Goal: Transaction & Acquisition: Purchase product/service

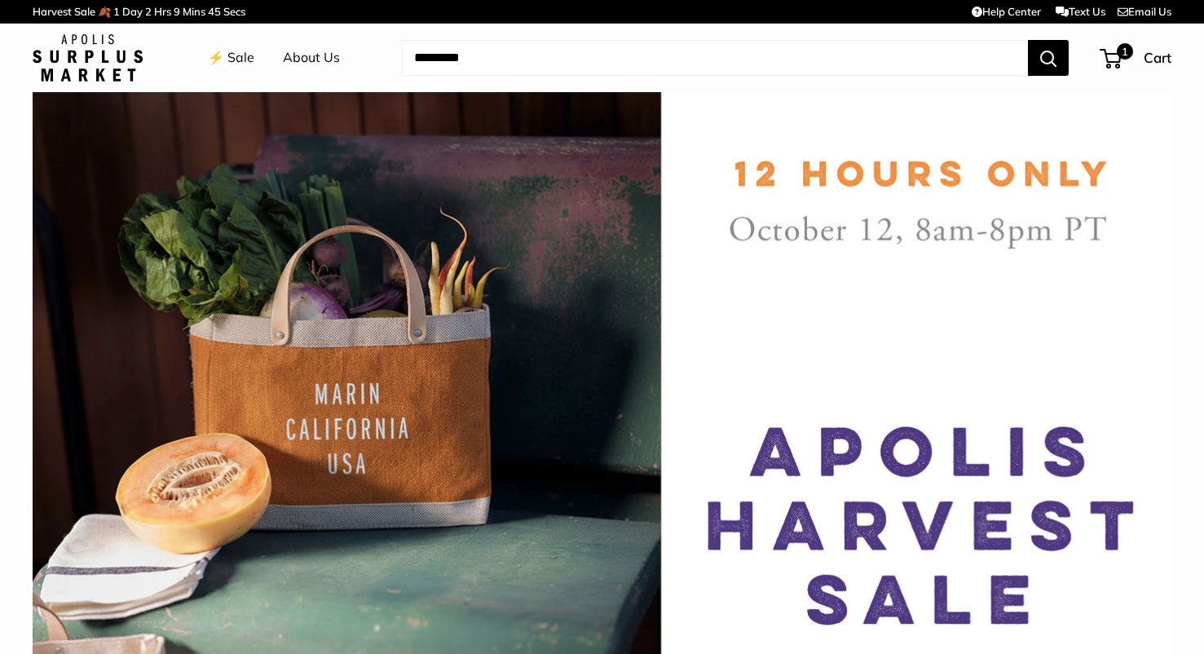
click at [236, 66] on link "⚡️ Sale" at bounding box center [231, 58] width 46 height 24
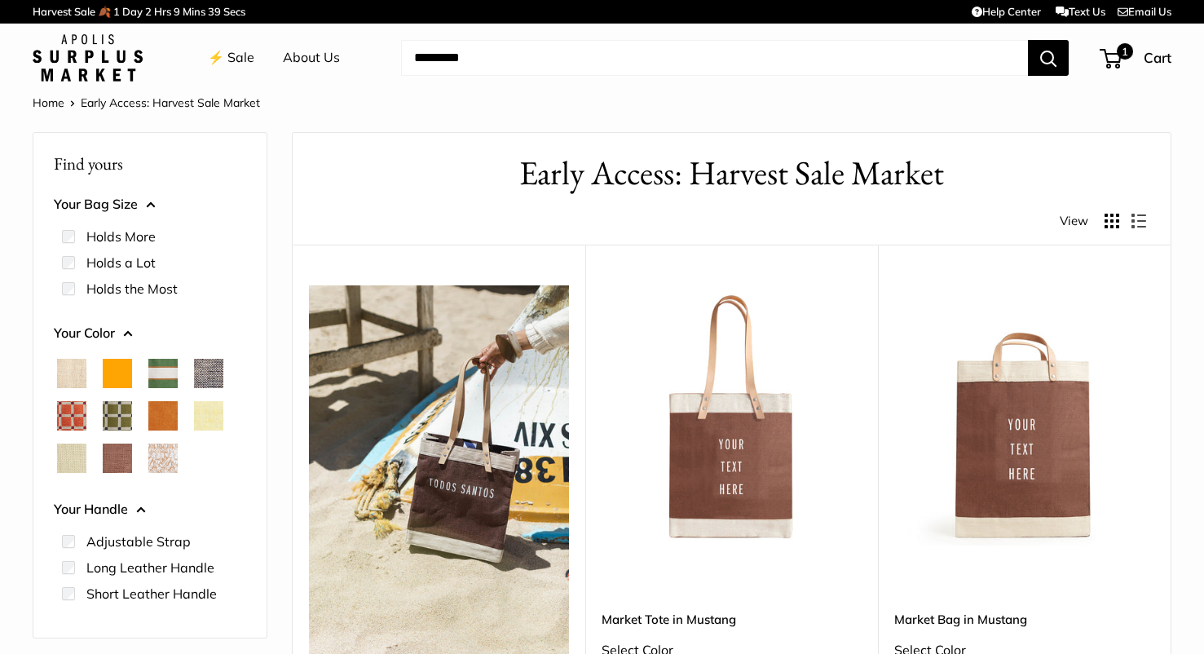
click at [0, 0] on img at bounding box center [0, 0] width 0 height 0
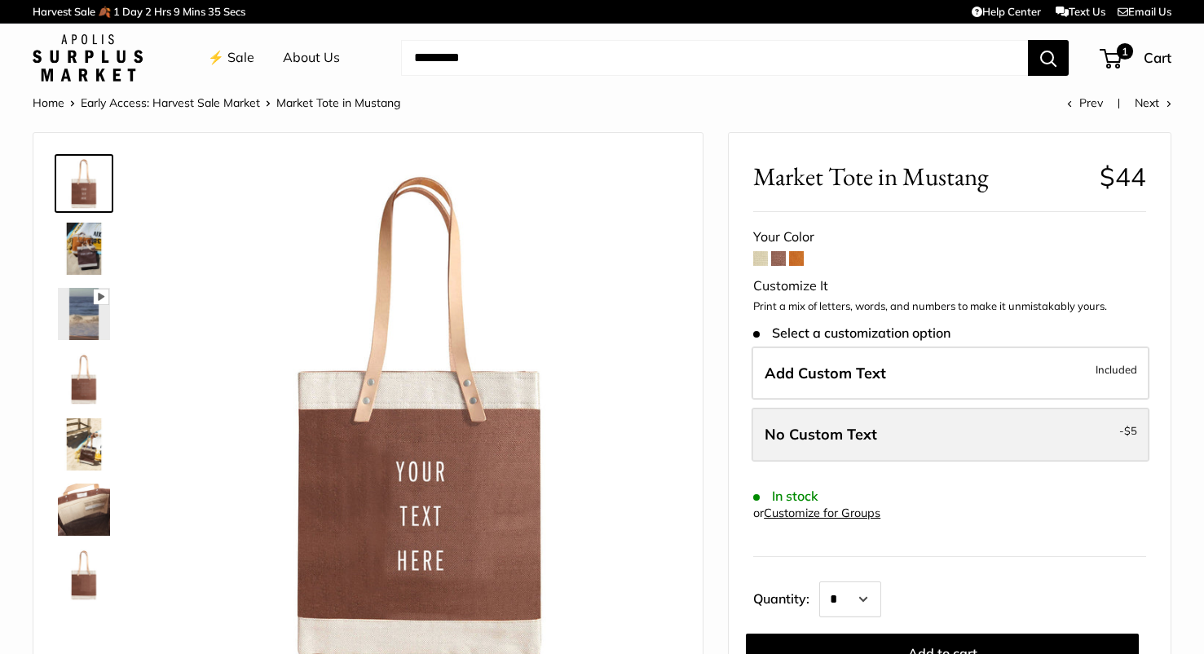
click at [808, 435] on span "No Custom Text" at bounding box center [821, 434] width 113 height 19
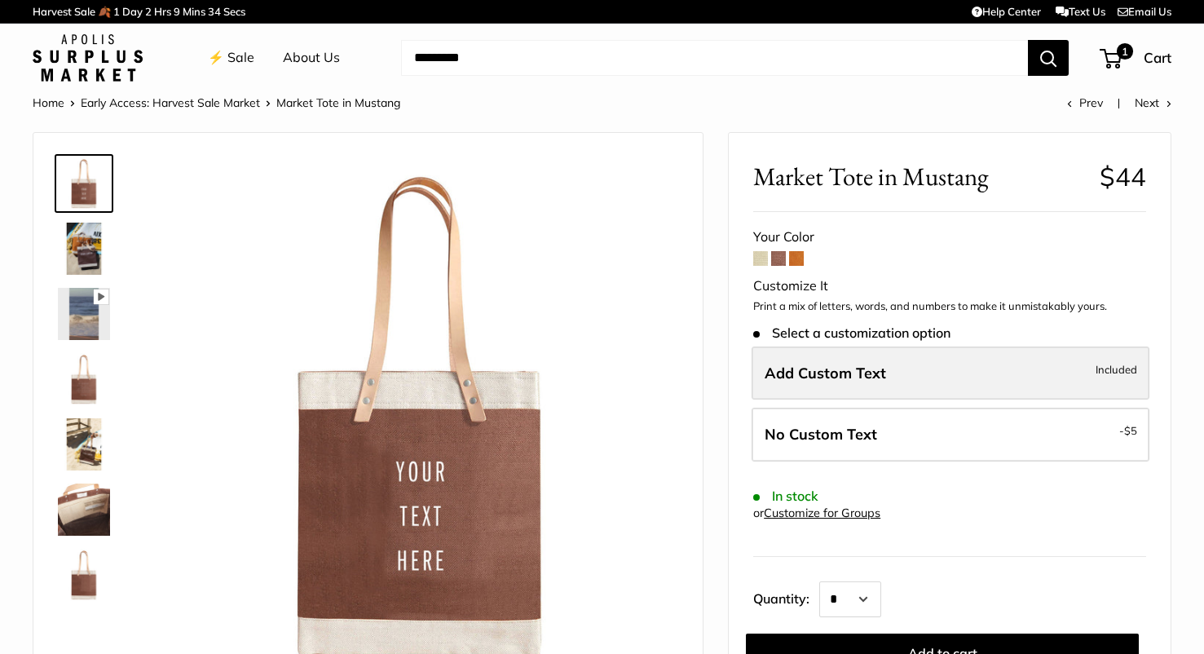
click at [827, 389] on label "Add Custom Text Included" at bounding box center [951, 374] width 398 height 54
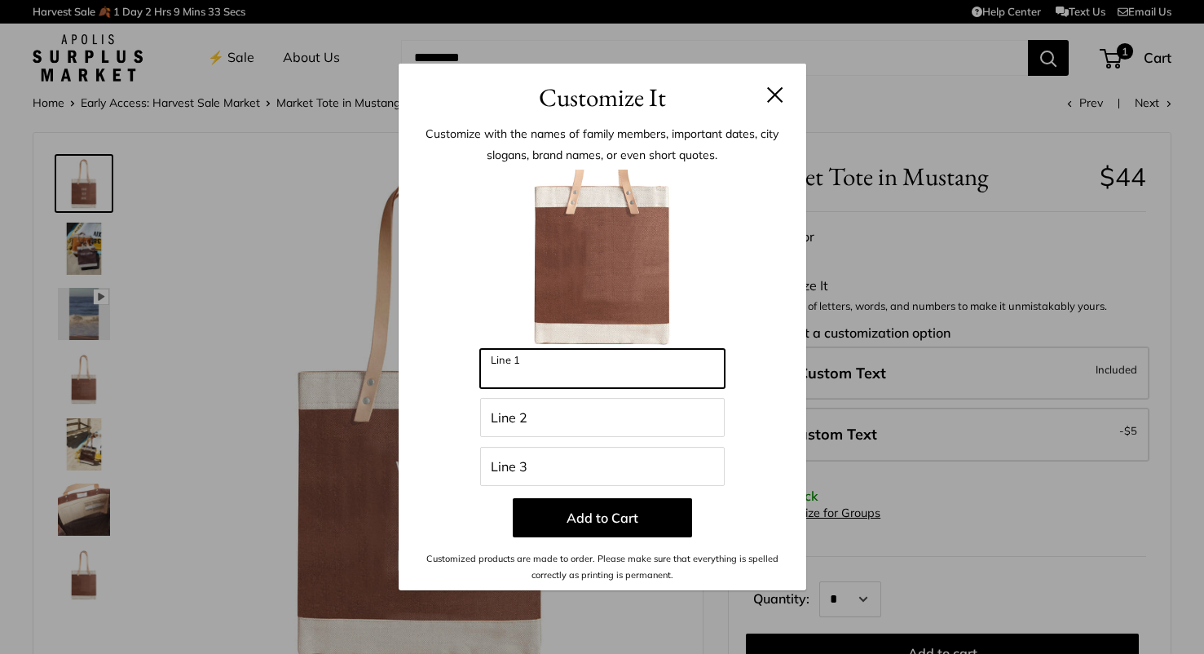
click at [609, 355] on input "Line 1" at bounding box center [602, 368] width 245 height 39
type input "*"
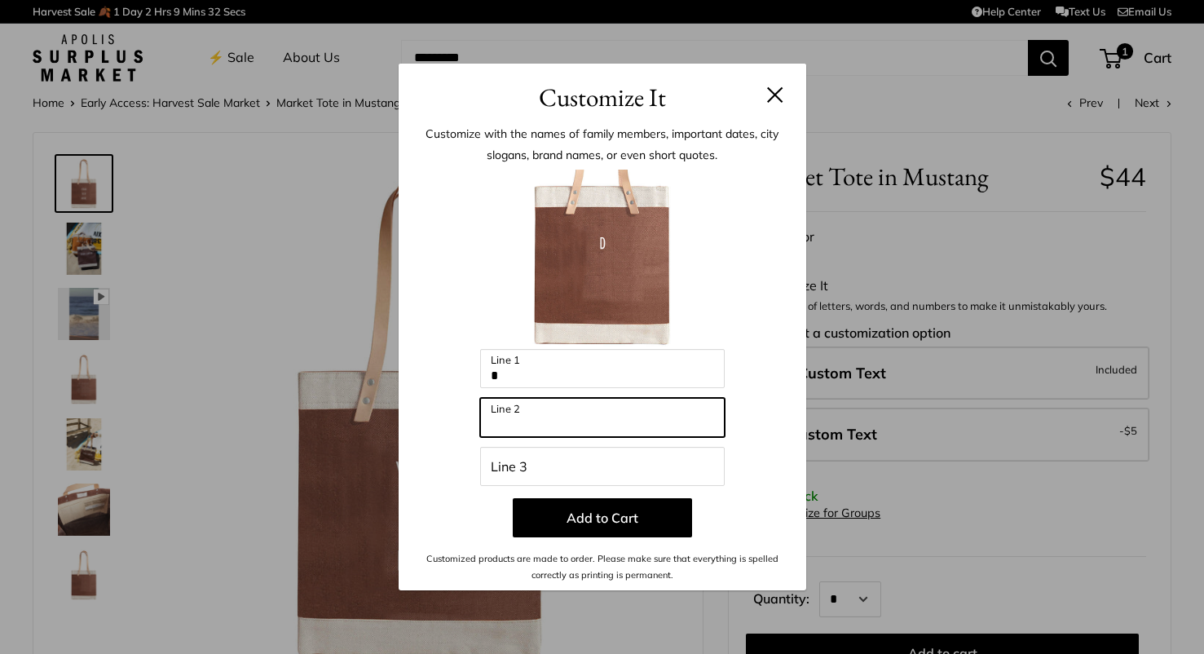
click at [595, 417] on input "Line 2" at bounding box center [602, 417] width 245 height 39
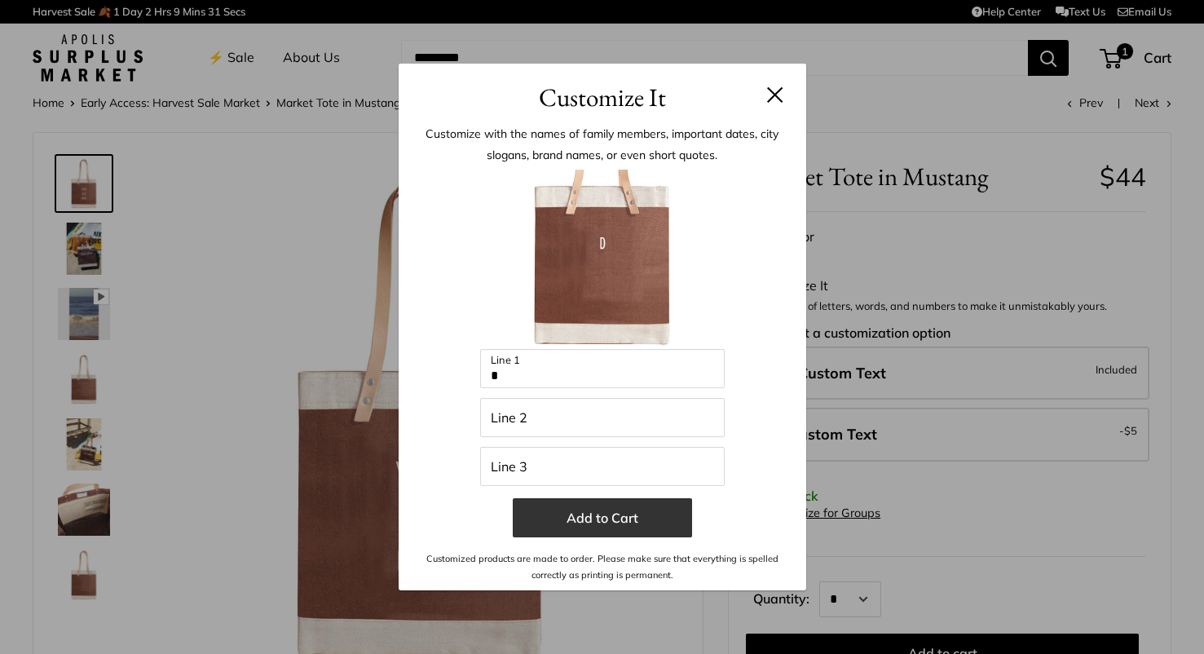
click at [600, 523] on button "Add to Cart" at bounding box center [602, 517] width 179 height 39
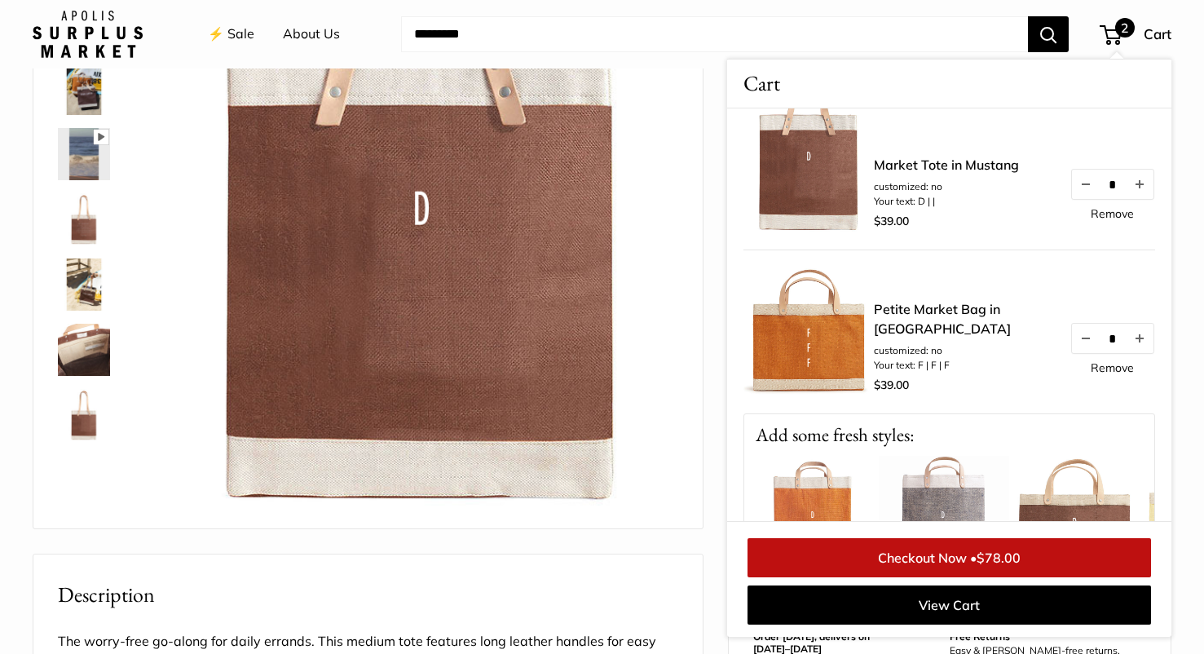
scroll to position [33, 0]
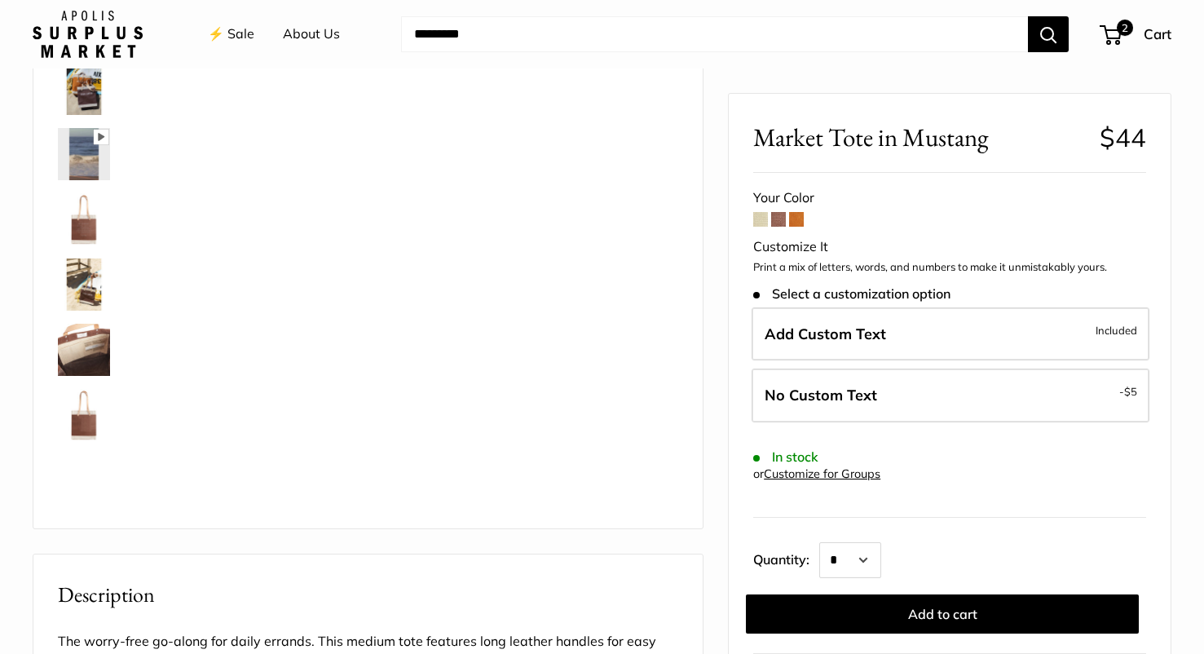
scroll to position [160, 0]
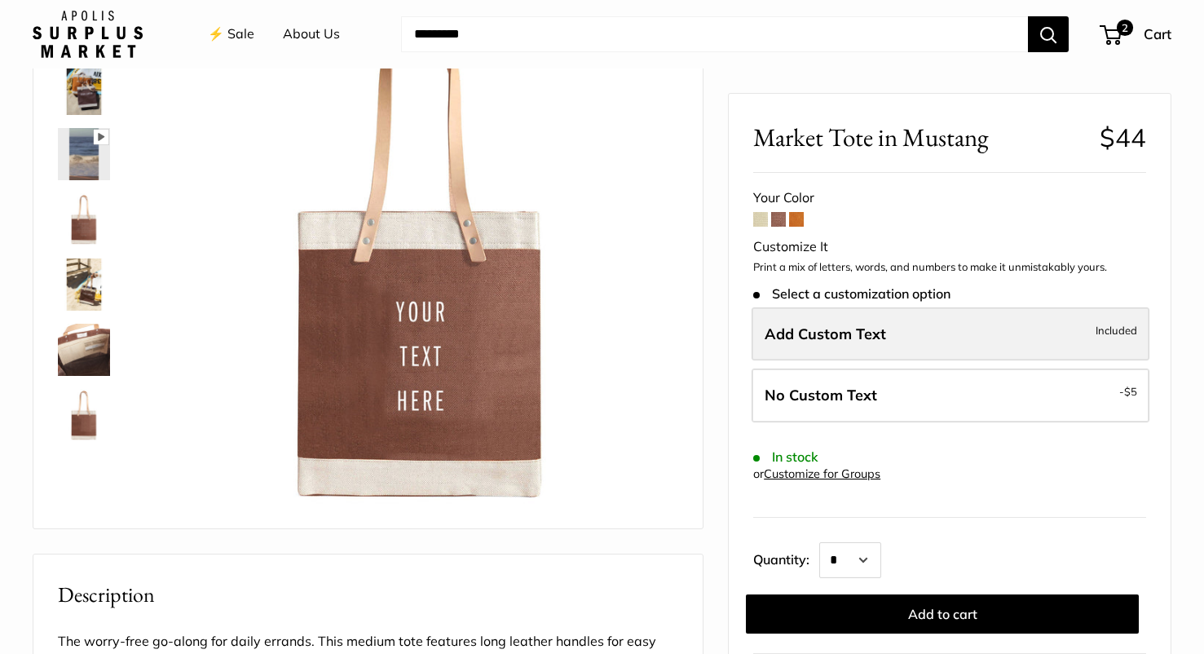
click at [883, 345] on label "Add Custom Text Included" at bounding box center [951, 334] width 398 height 54
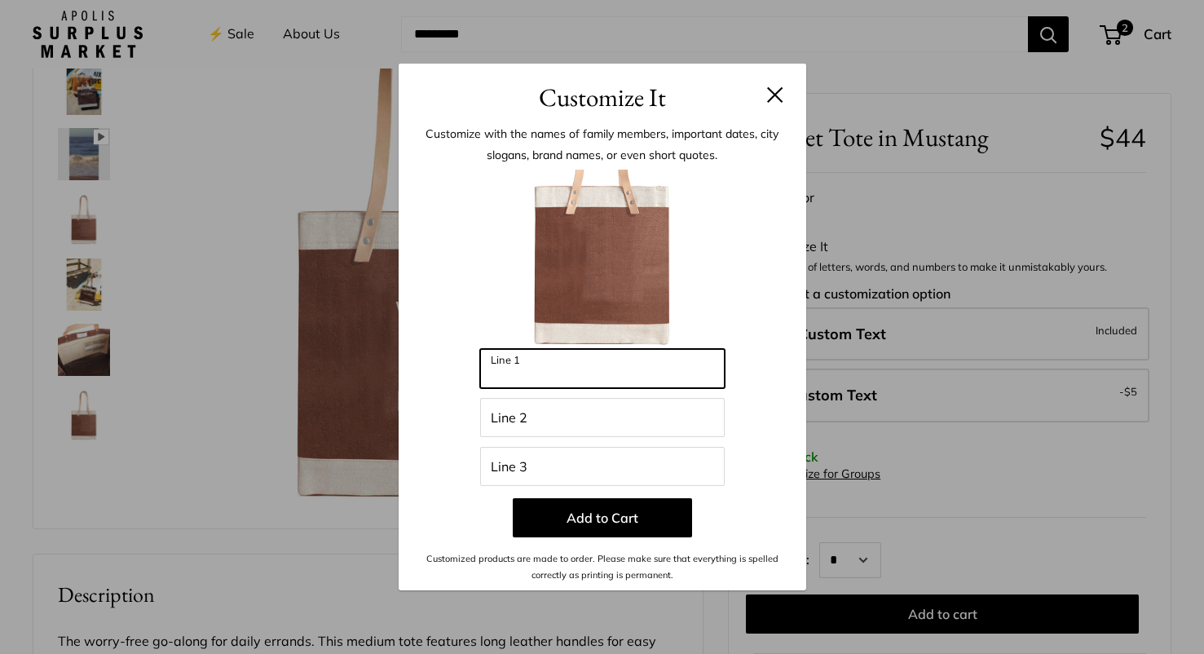
click at [657, 357] on input "Line 1" at bounding box center [602, 368] width 245 height 39
type input "*"
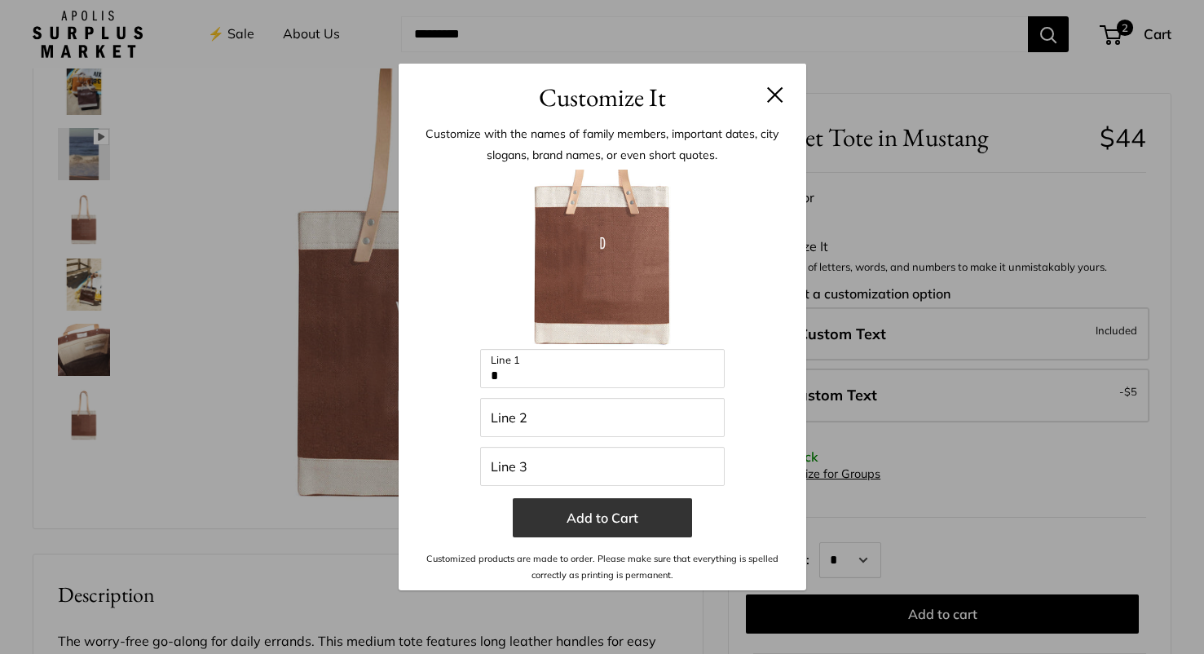
click at [628, 516] on button "Add to Cart" at bounding box center [602, 517] width 179 height 39
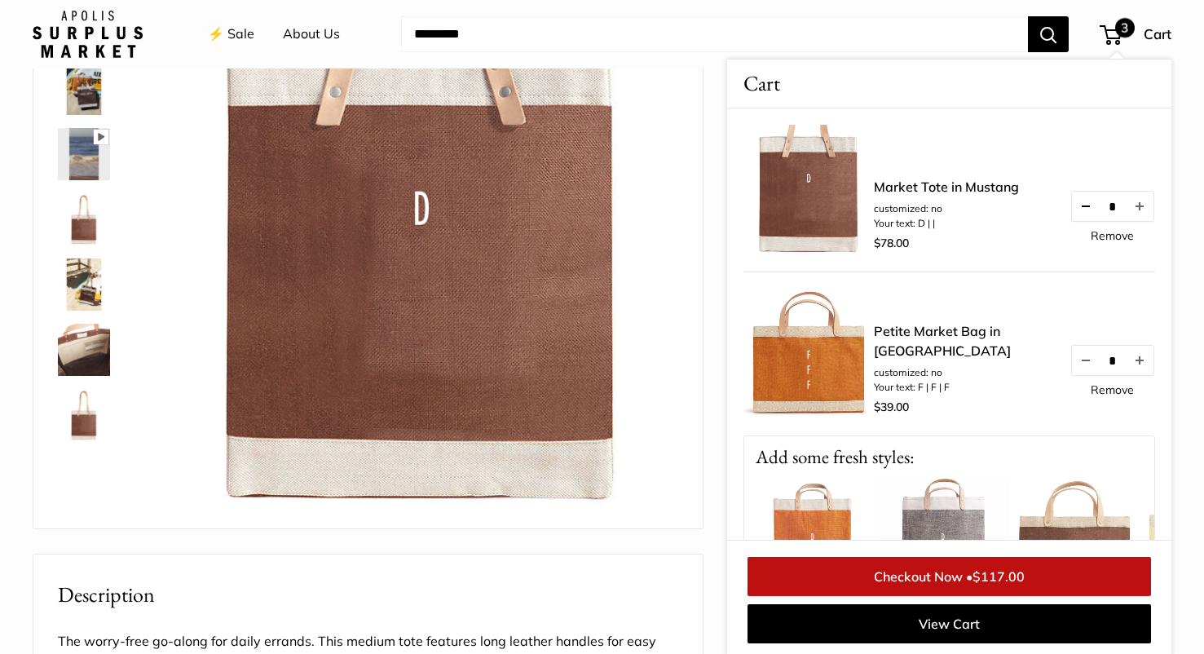
click at [1085, 212] on button "Decrease quantity by 1" at bounding box center [1086, 206] width 28 height 29
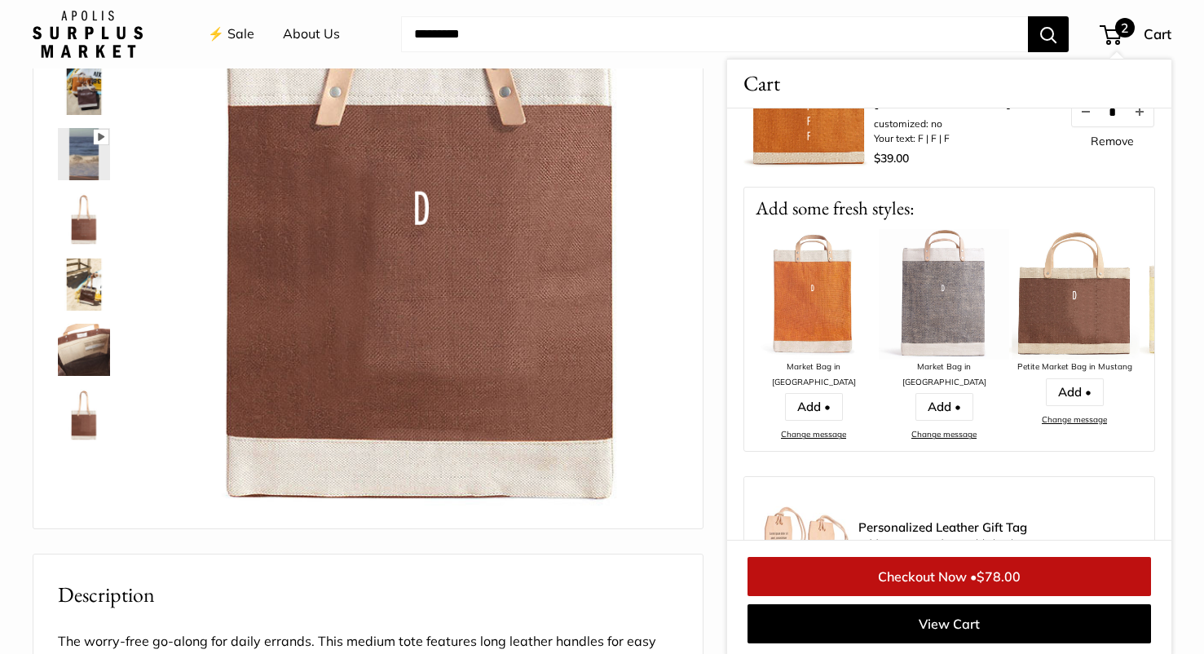
scroll to position [0, 0]
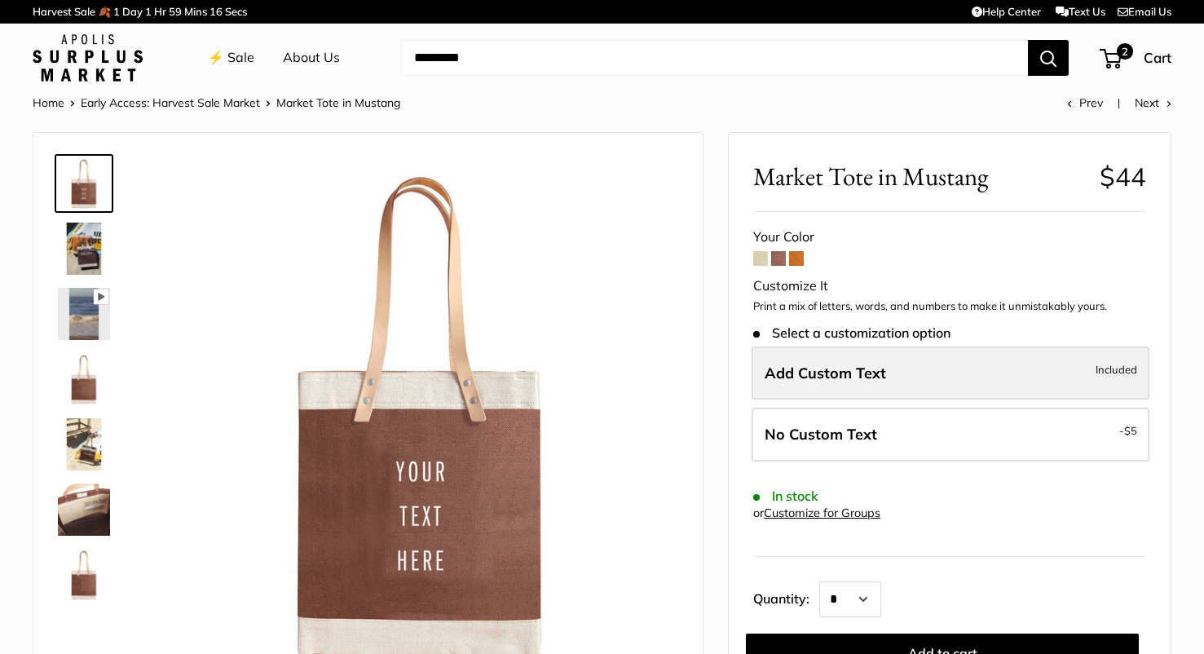
click at [790, 384] on label "Add Custom Text Included" at bounding box center [951, 374] width 398 height 54
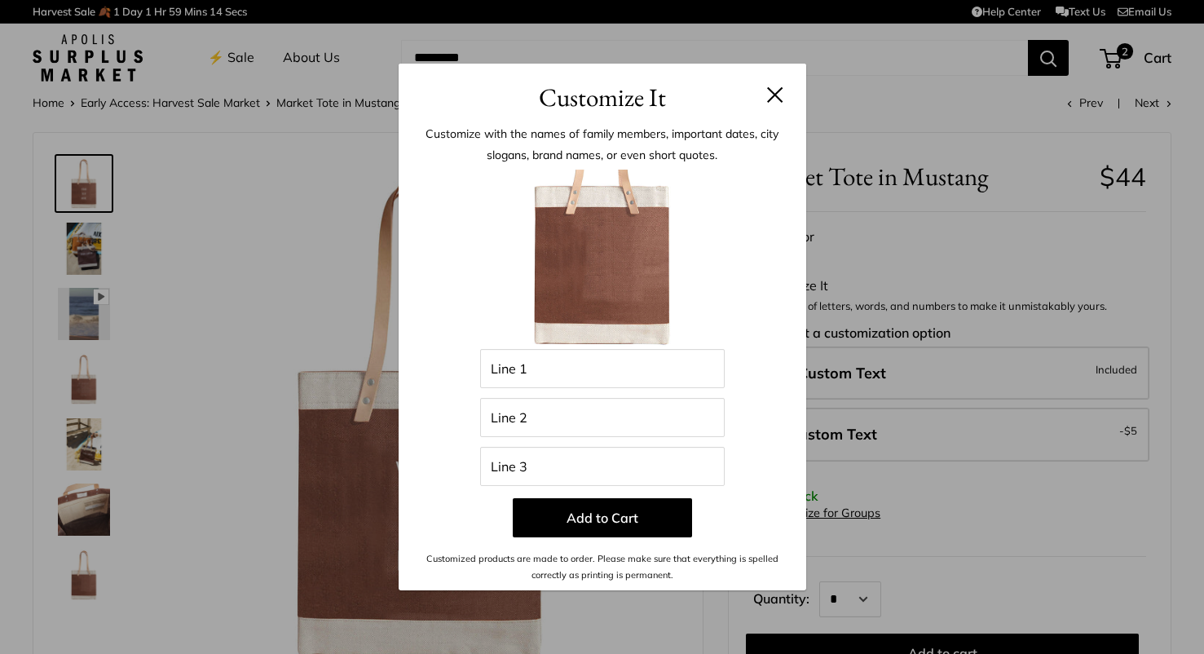
click at [774, 104] on h3 "Customize It" at bounding box center [602, 97] width 359 height 38
click at [776, 83] on h3 "Customize It" at bounding box center [602, 97] width 359 height 38
click at [776, 87] on button at bounding box center [775, 94] width 16 height 16
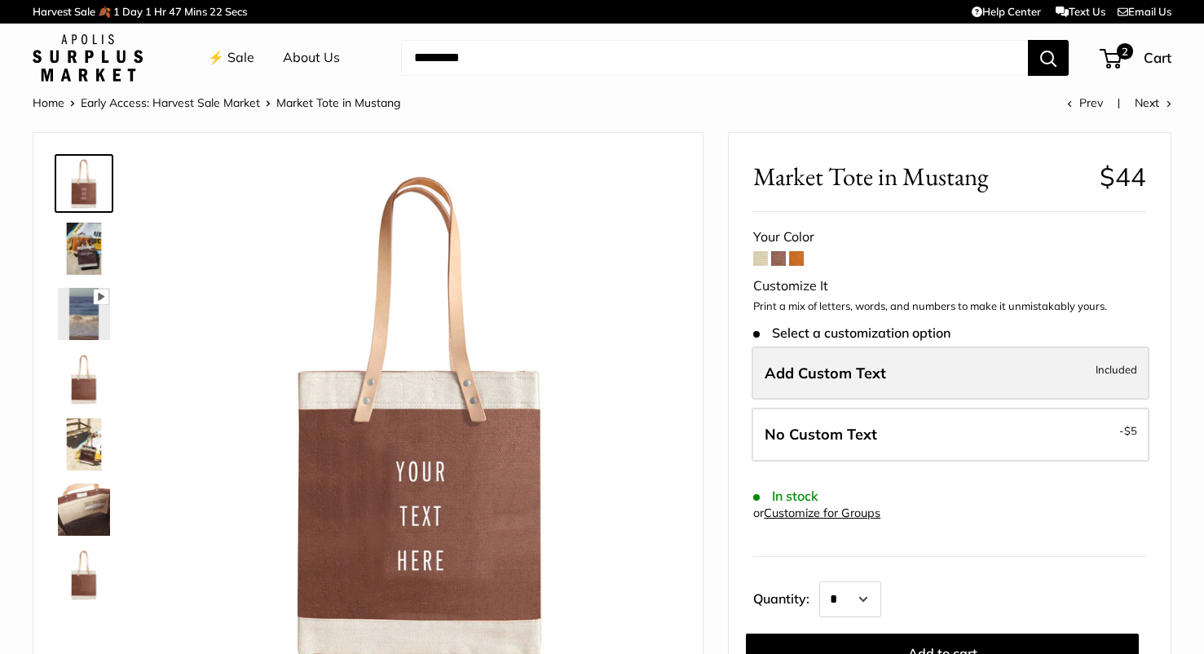
click at [830, 367] on span "Add Custom Text" at bounding box center [825, 373] width 121 height 19
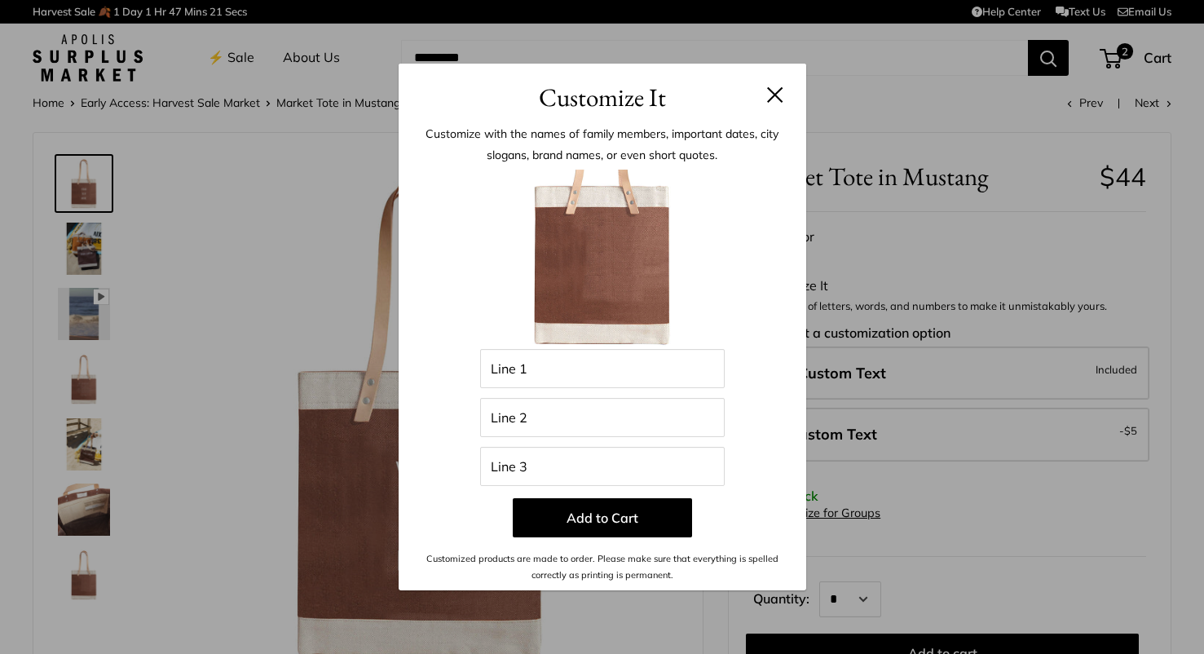
click at [597, 394] on div "Enter 39 letters Line 1 Line 2 Line 3 Add to Cart Customized products are made …" at bounding box center [602, 377] width 359 height 414
click at [594, 412] on input "Line 2" at bounding box center [602, 417] width 245 height 39
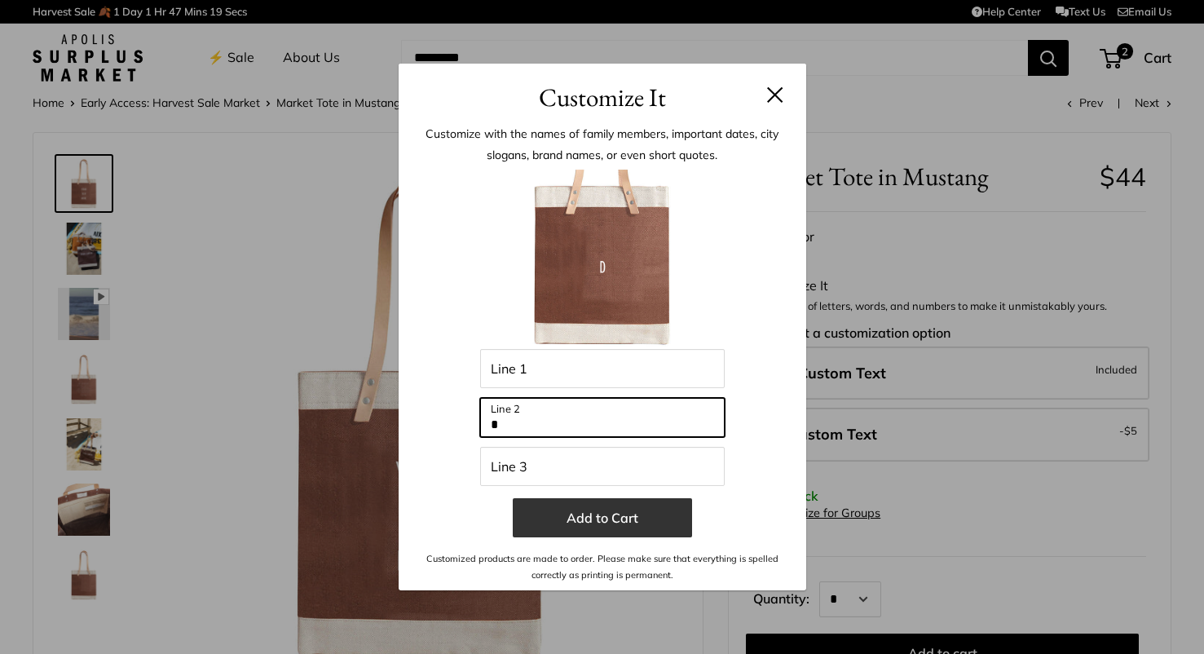
type input "*"
click at [597, 511] on button "Add to Cart" at bounding box center [602, 517] width 179 height 39
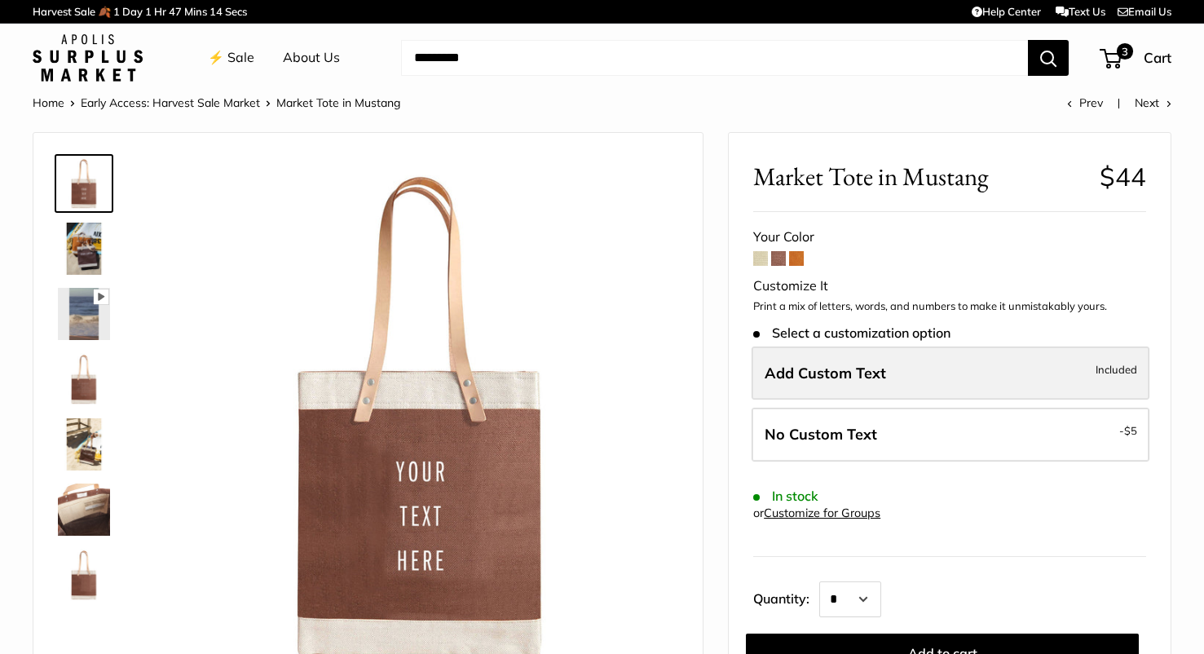
click at [909, 371] on label "Add Custom Text Included" at bounding box center [951, 374] width 398 height 54
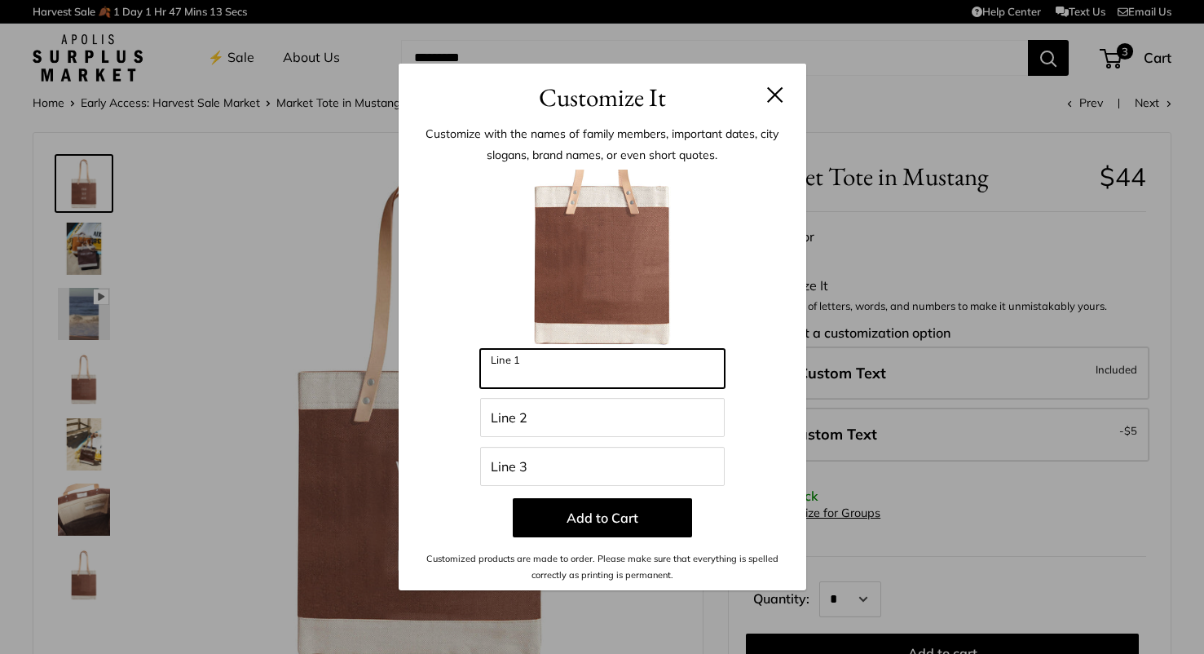
click at [694, 370] on input "Line 1" at bounding box center [602, 368] width 245 height 39
type input "*"
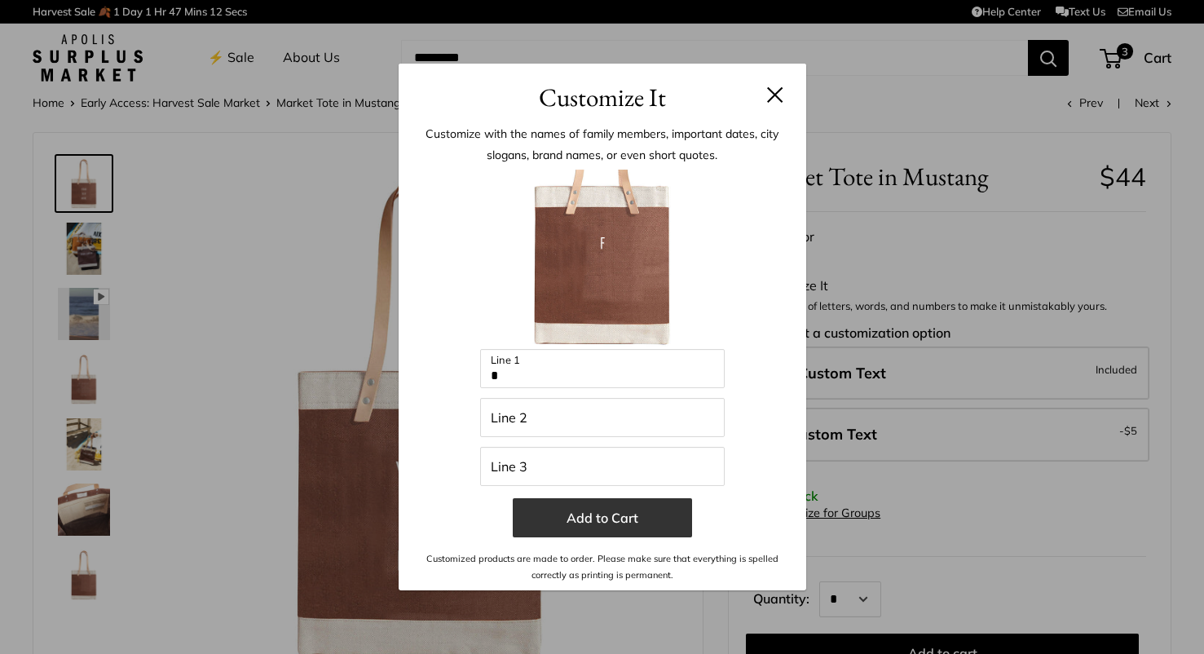
click at [613, 520] on button "Add to Cart" at bounding box center [602, 517] width 179 height 39
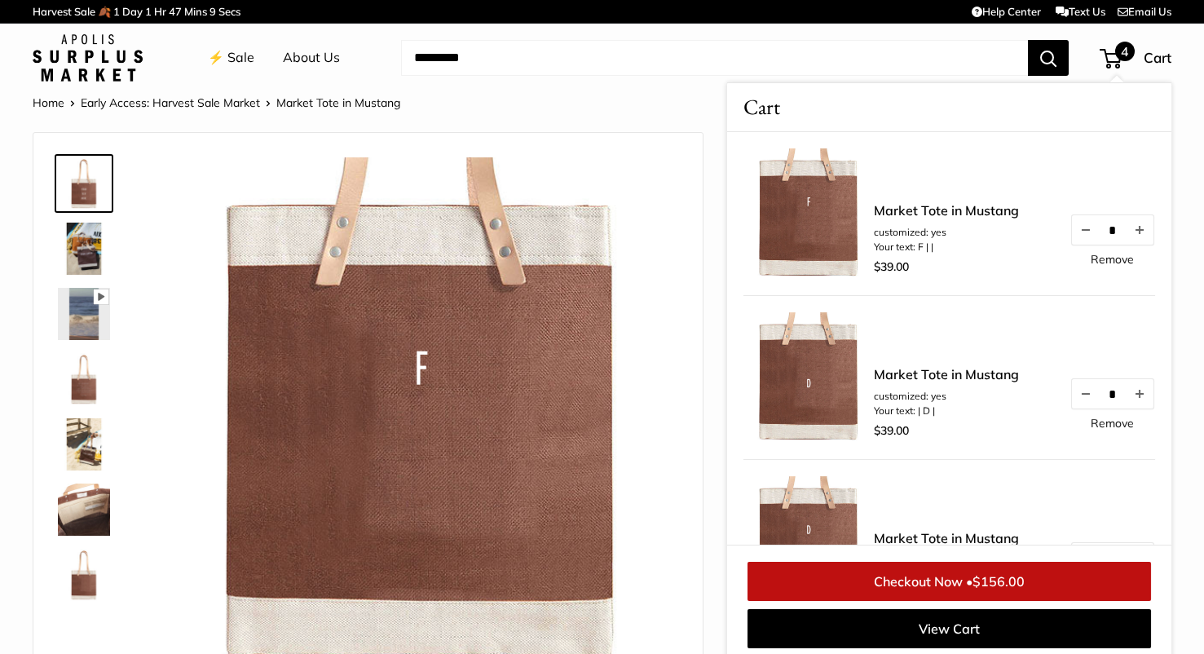
click at [1105, 254] on link "Remove" at bounding box center [1112, 259] width 43 height 11
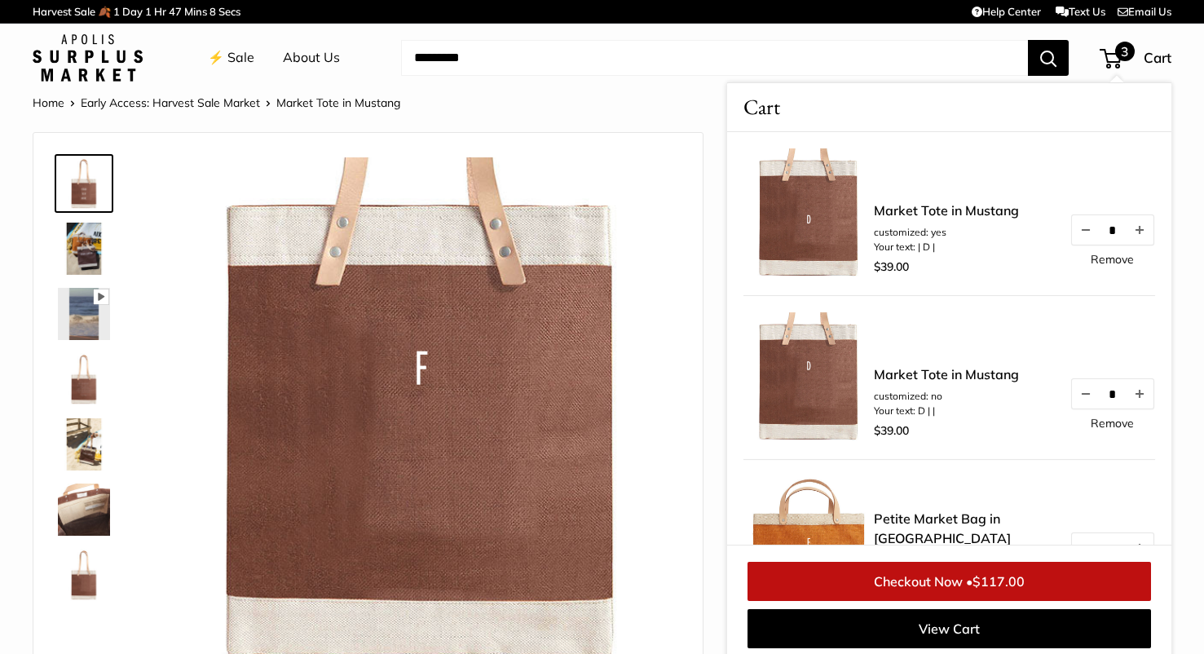
click at [1105, 254] on link "Remove" at bounding box center [1112, 259] width 43 height 11
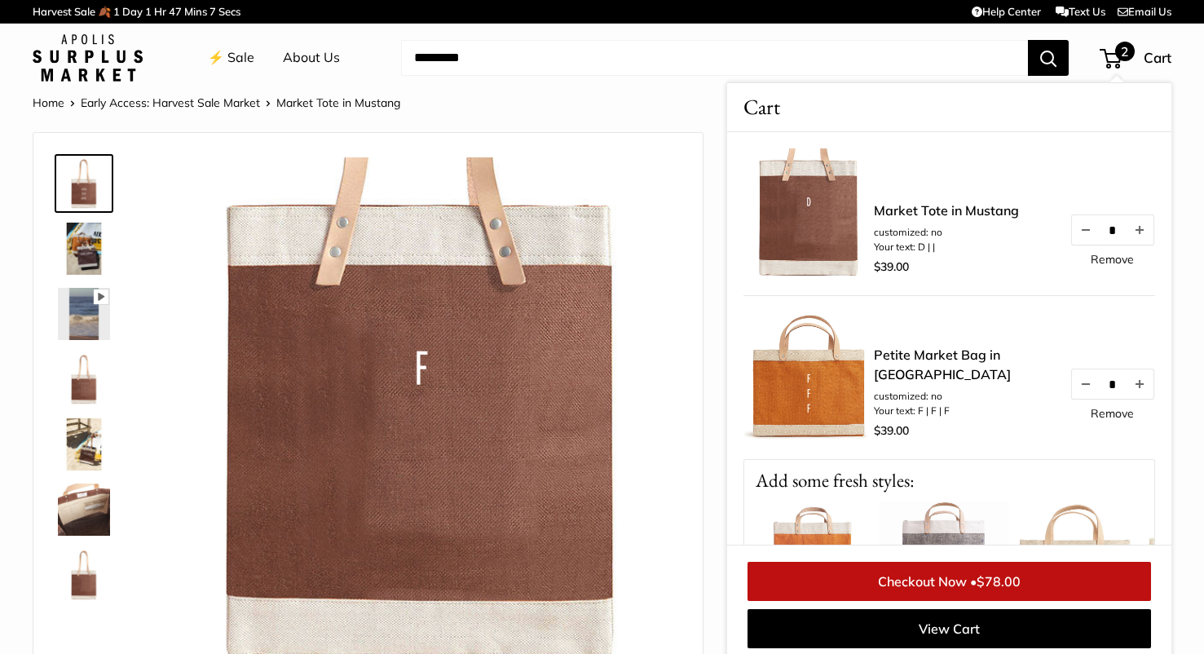
click at [1105, 254] on link "Remove" at bounding box center [1112, 259] width 43 height 11
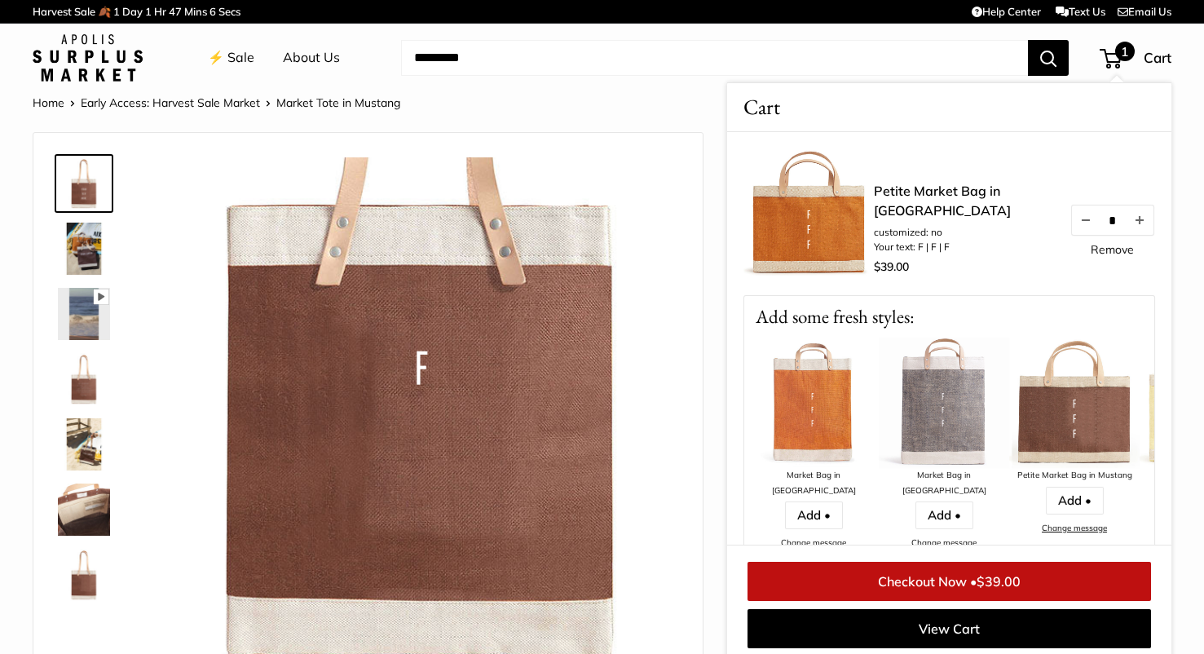
click at [1105, 254] on link "Remove" at bounding box center [1112, 249] width 43 height 11
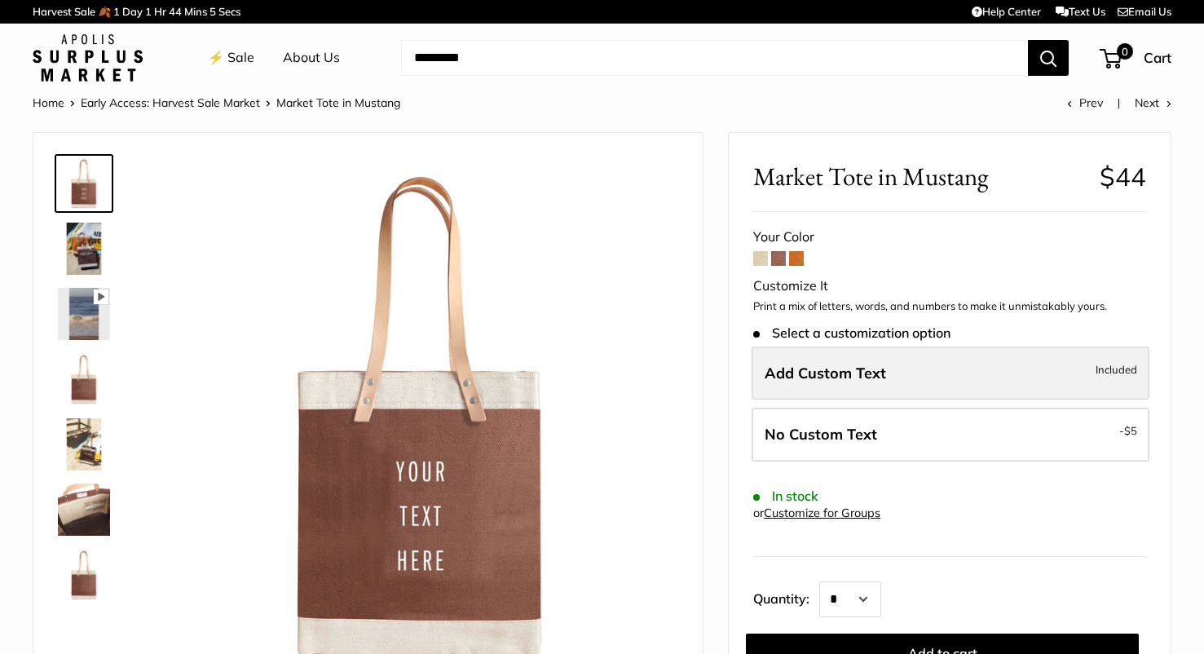
click at [825, 368] on span "Add Custom Text" at bounding box center [825, 373] width 121 height 19
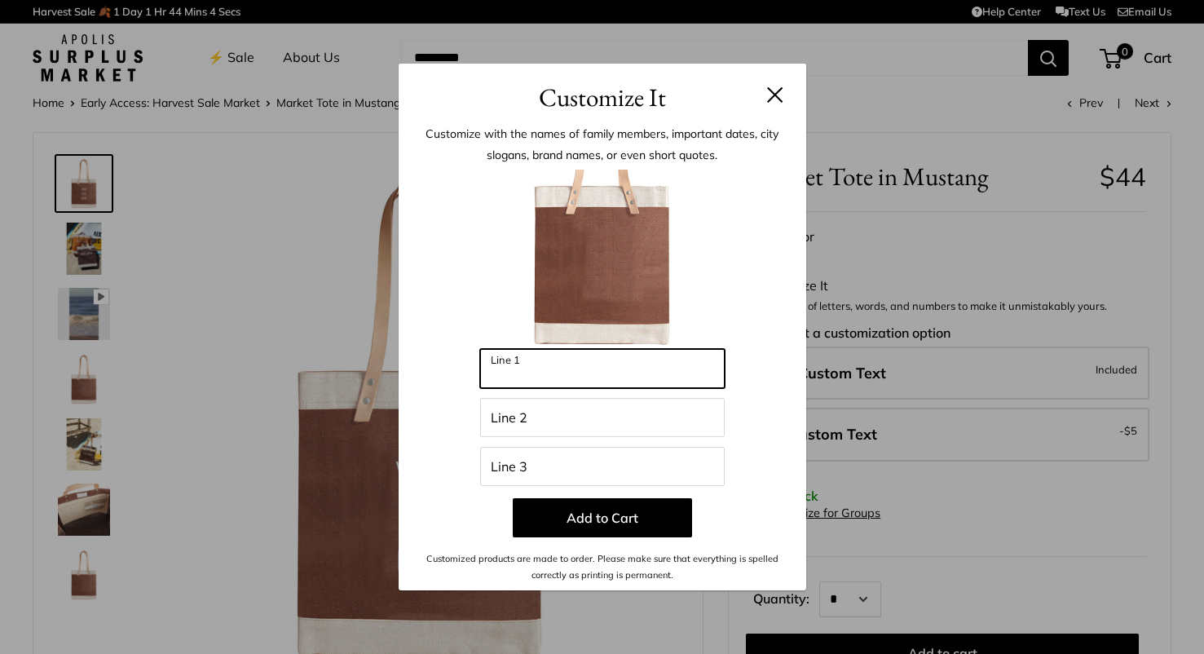
click at [543, 383] on input "Line 1" at bounding box center [602, 368] width 245 height 39
type input "*"
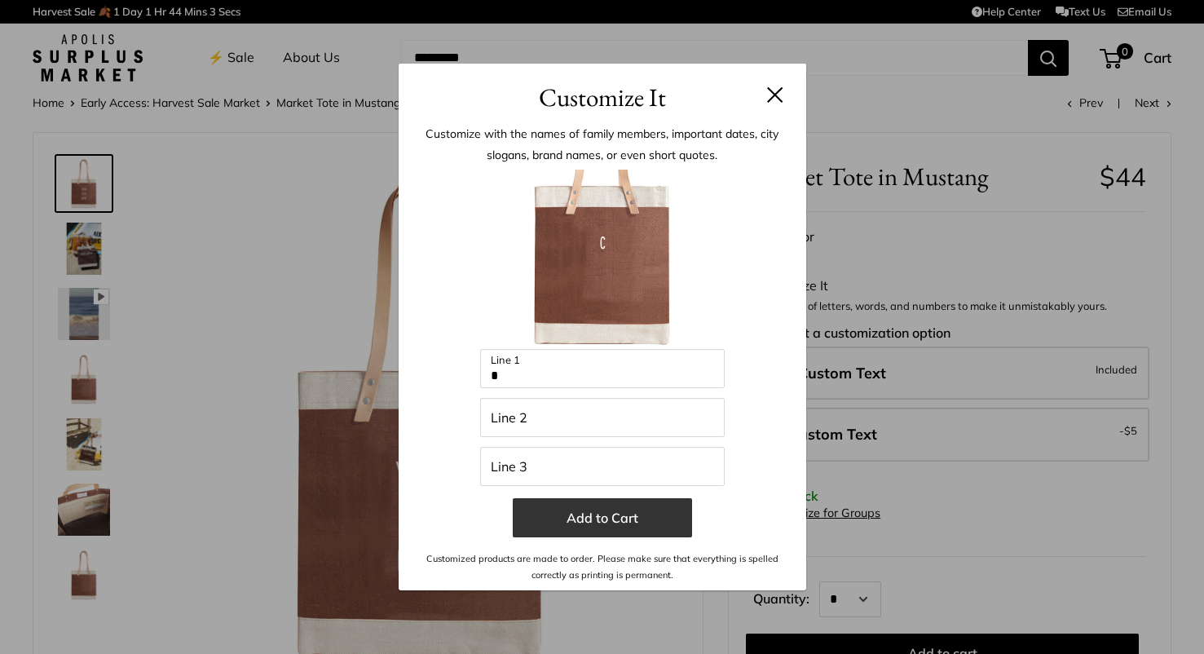
click at [604, 509] on button "Add to Cart" at bounding box center [602, 517] width 179 height 39
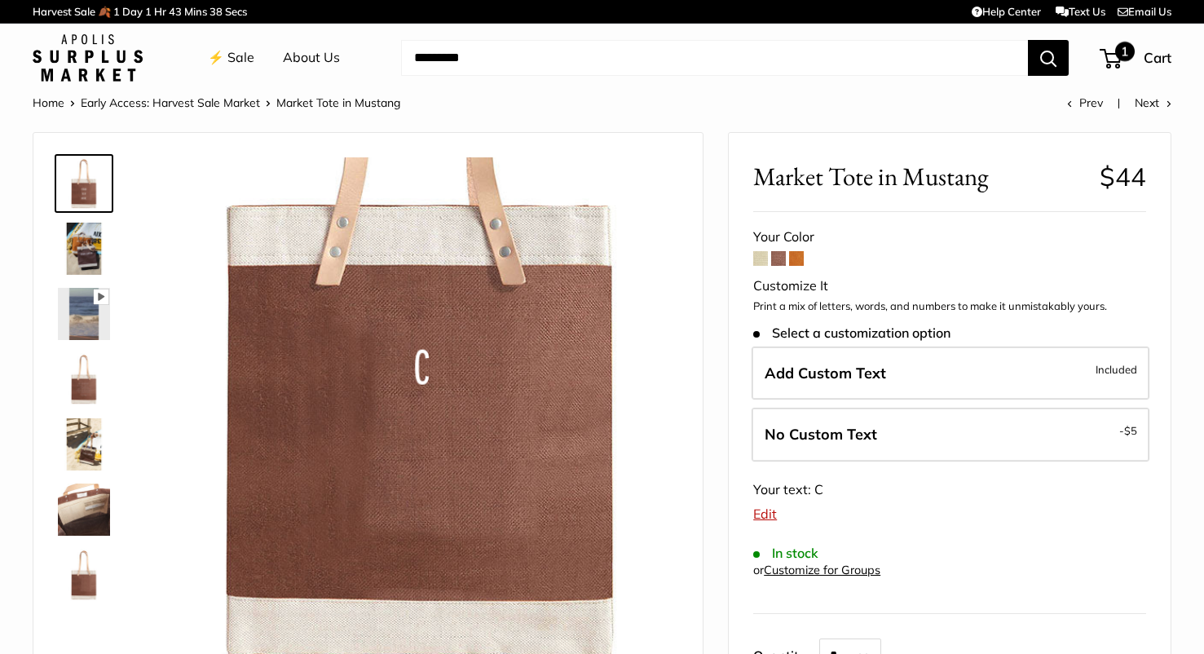
click at [1109, 50] on span "1" at bounding box center [1111, 59] width 22 height 20
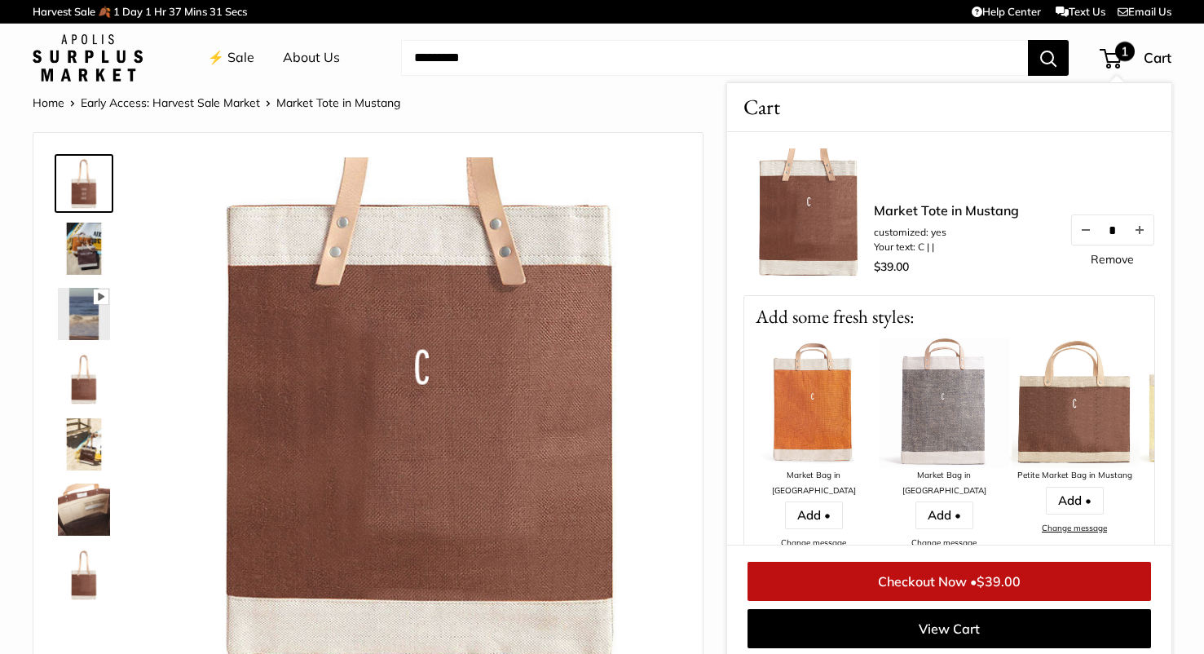
scroll to position [7, 0]
